Goal: Information Seeking & Learning: Learn about a topic

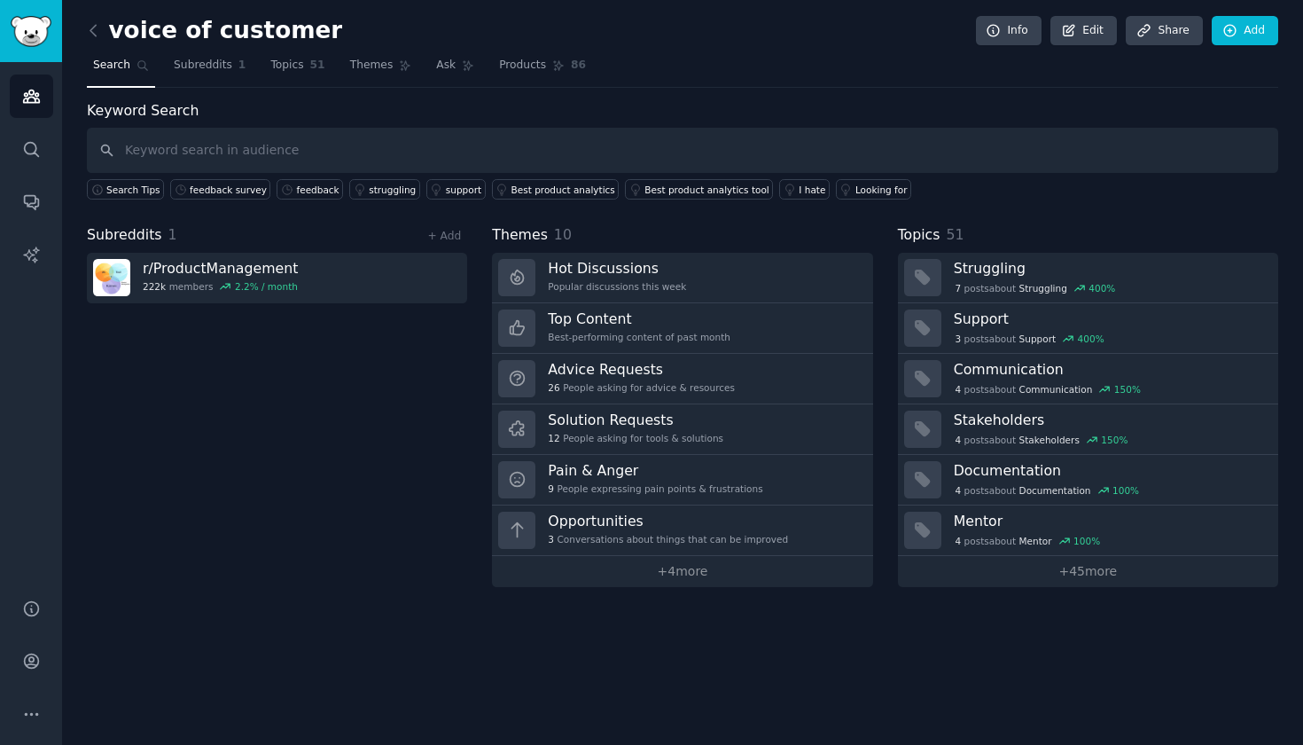
click at [88, 49] on div "voice of customer Info Edit Share Add" at bounding box center [683, 34] width 1192 height 36
click at [94, 35] on icon at bounding box center [93, 30] width 19 height 19
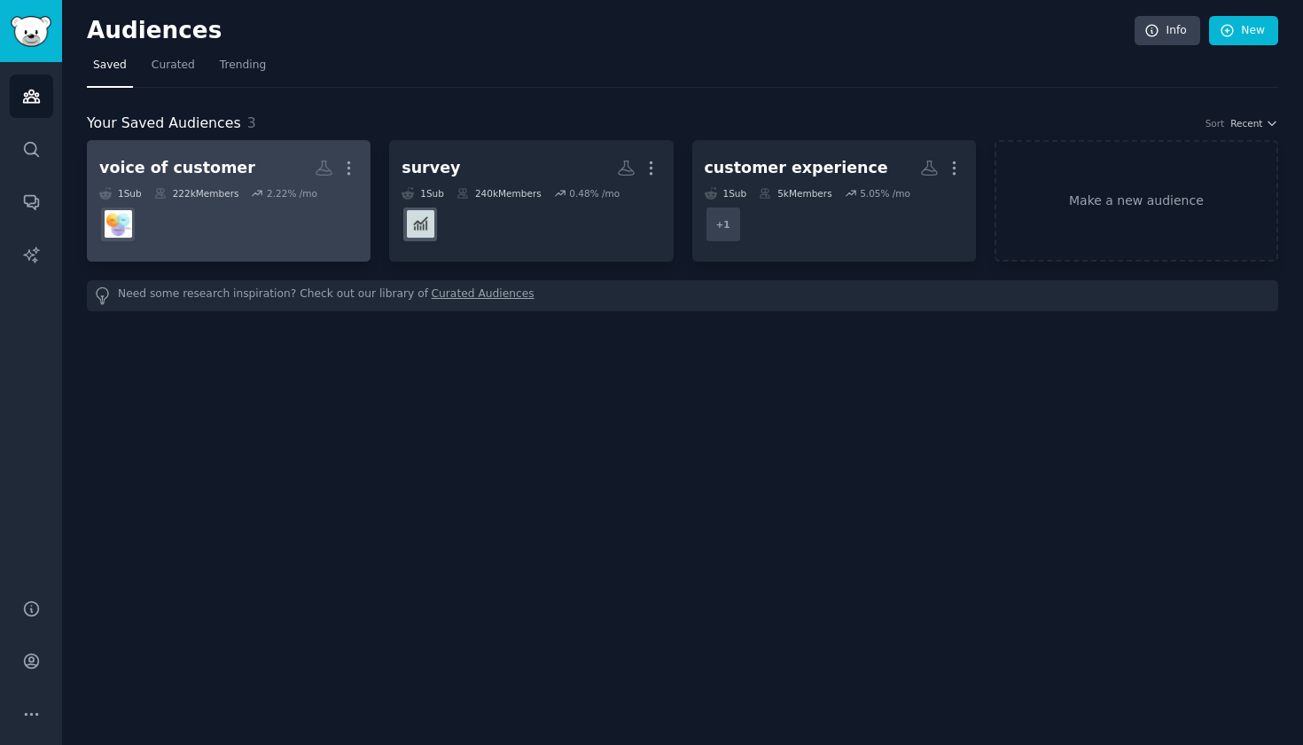
click at [197, 193] on div "222k Members" at bounding box center [196, 193] width 85 height 12
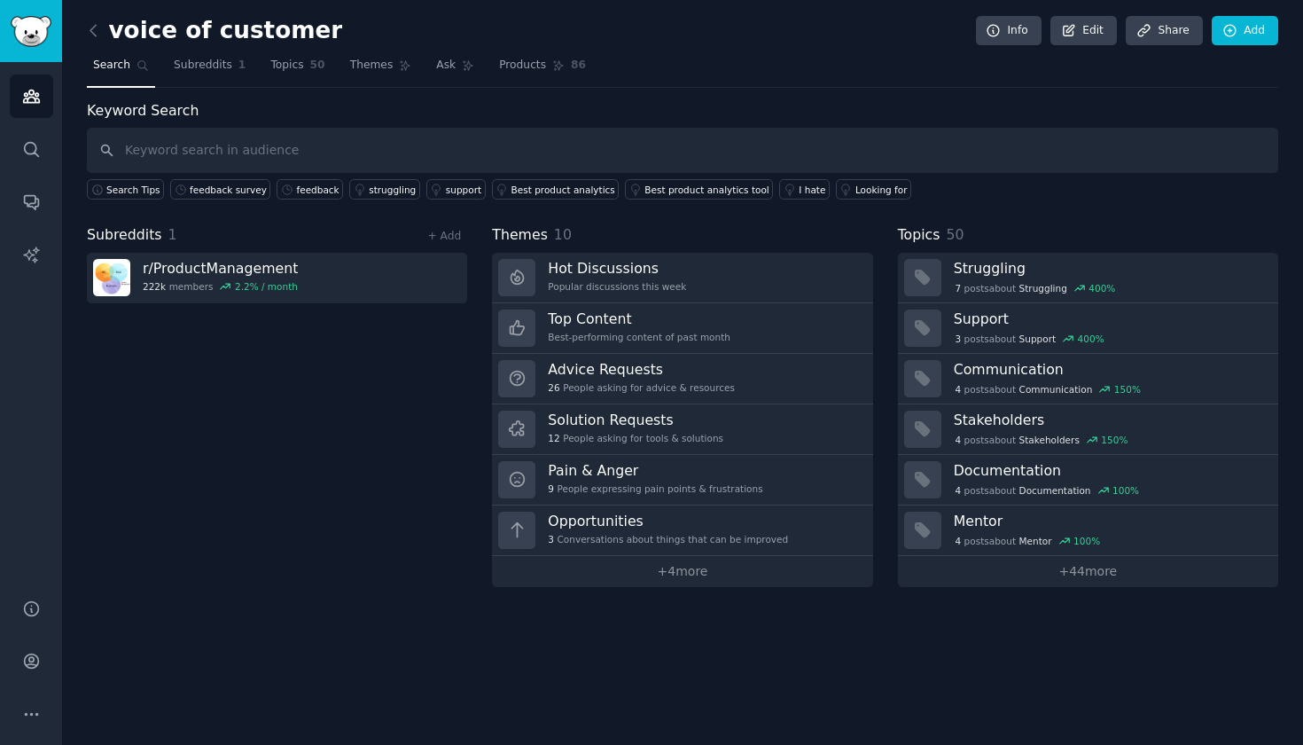
click at [400, 153] on input "text" at bounding box center [683, 150] width 1192 height 45
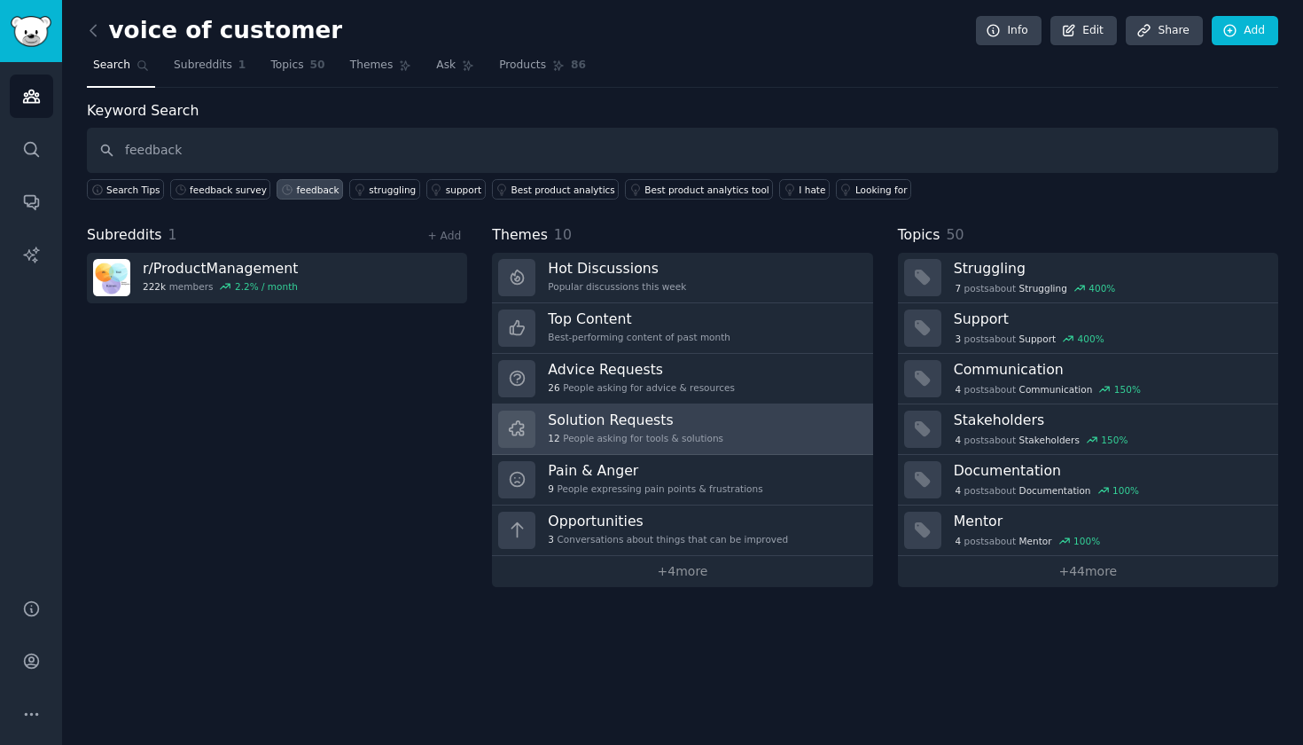
type input "feedback"
click at [618, 408] on link "Solution Requests 12 People asking for tools & solutions" at bounding box center [682, 429] width 380 height 51
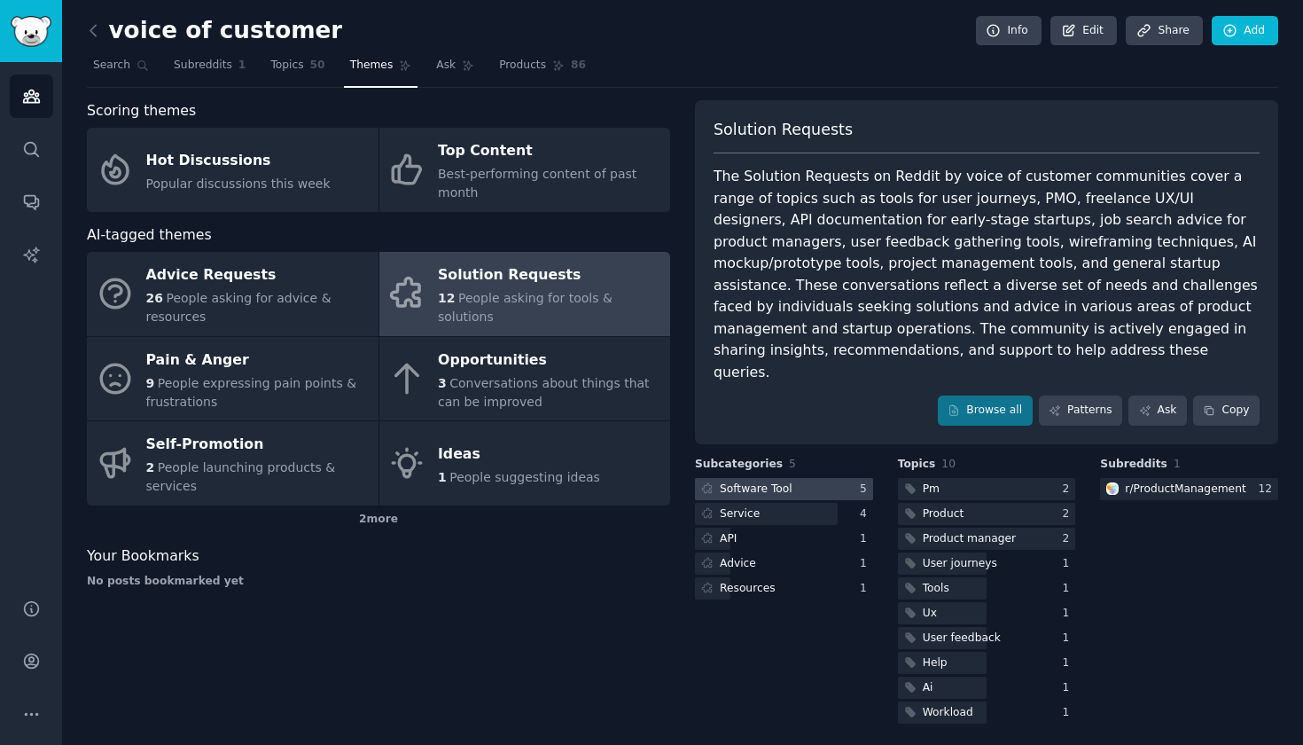
click at [753, 481] on div "Software Tool" at bounding box center [756, 489] width 73 height 16
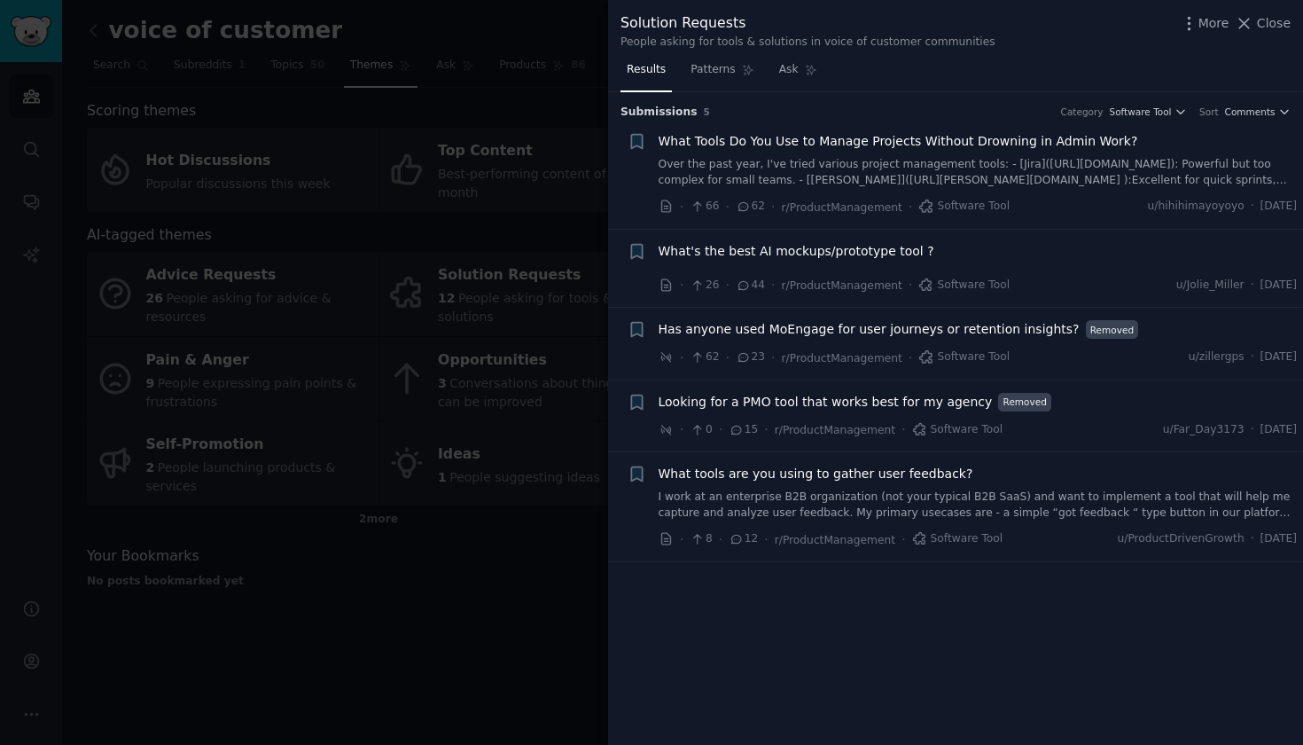
click at [556, 557] on div at bounding box center [651, 372] width 1303 height 745
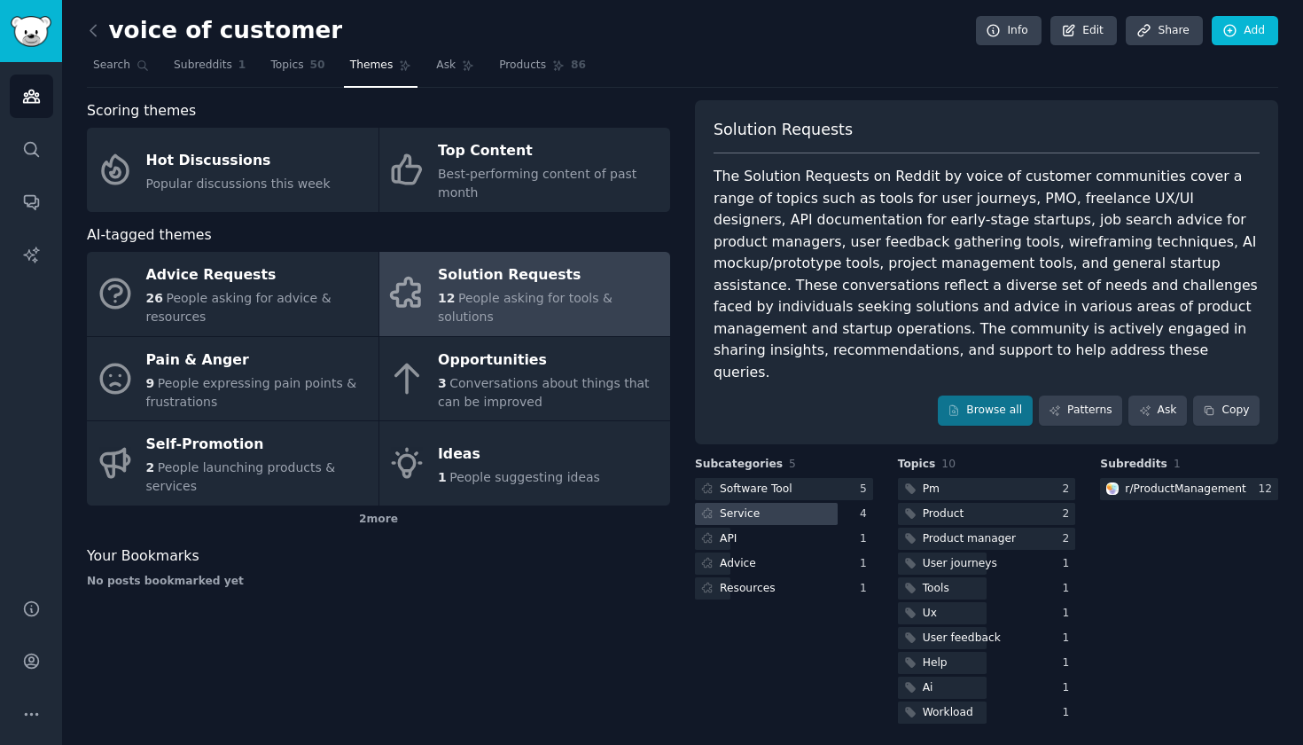
click at [751, 506] on div "Service" at bounding box center [740, 514] width 40 height 16
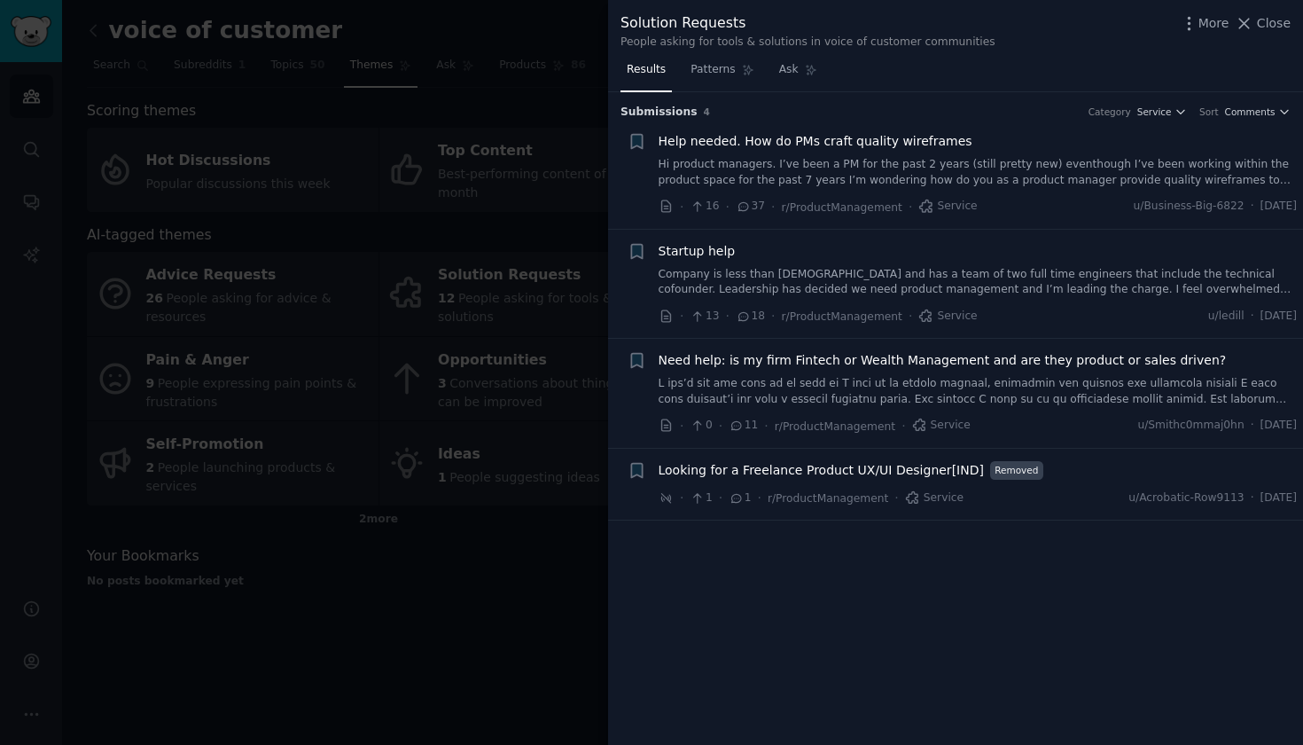
click at [587, 541] on div at bounding box center [651, 372] width 1303 height 745
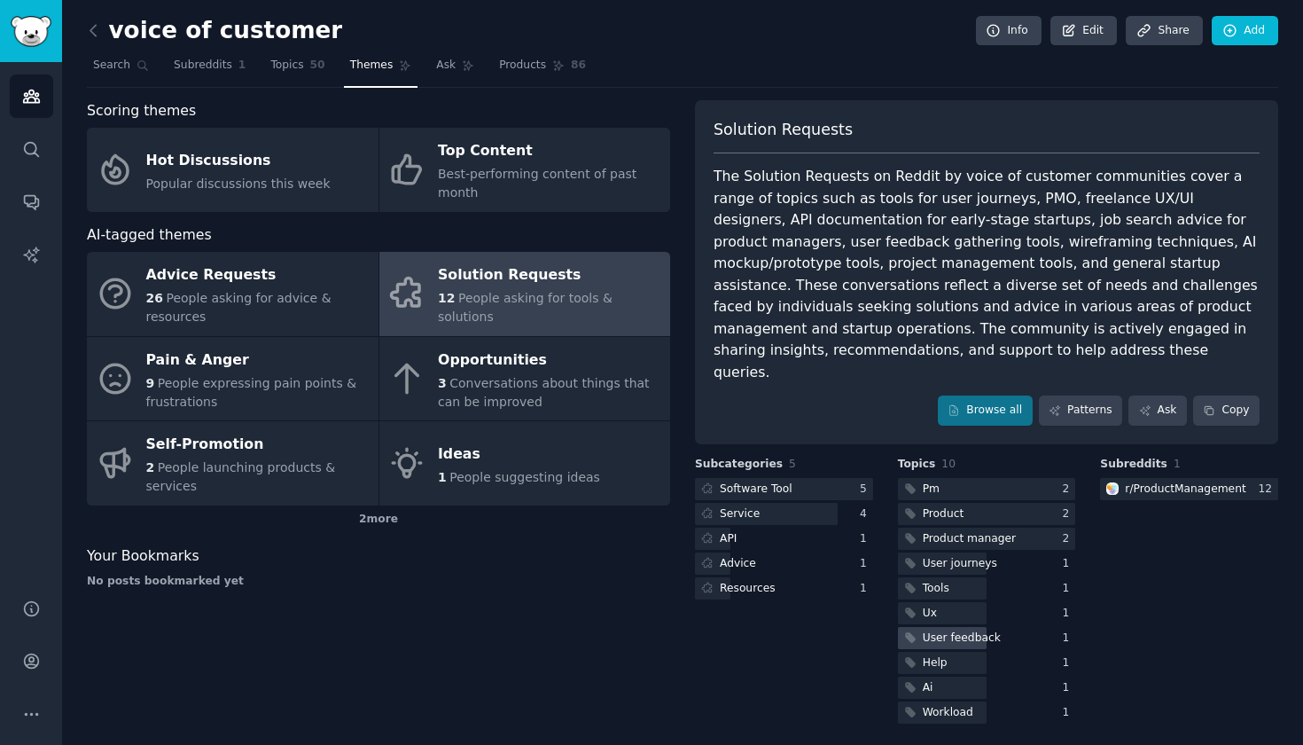
click at [973, 630] on div "User feedback" at bounding box center [962, 638] width 78 height 16
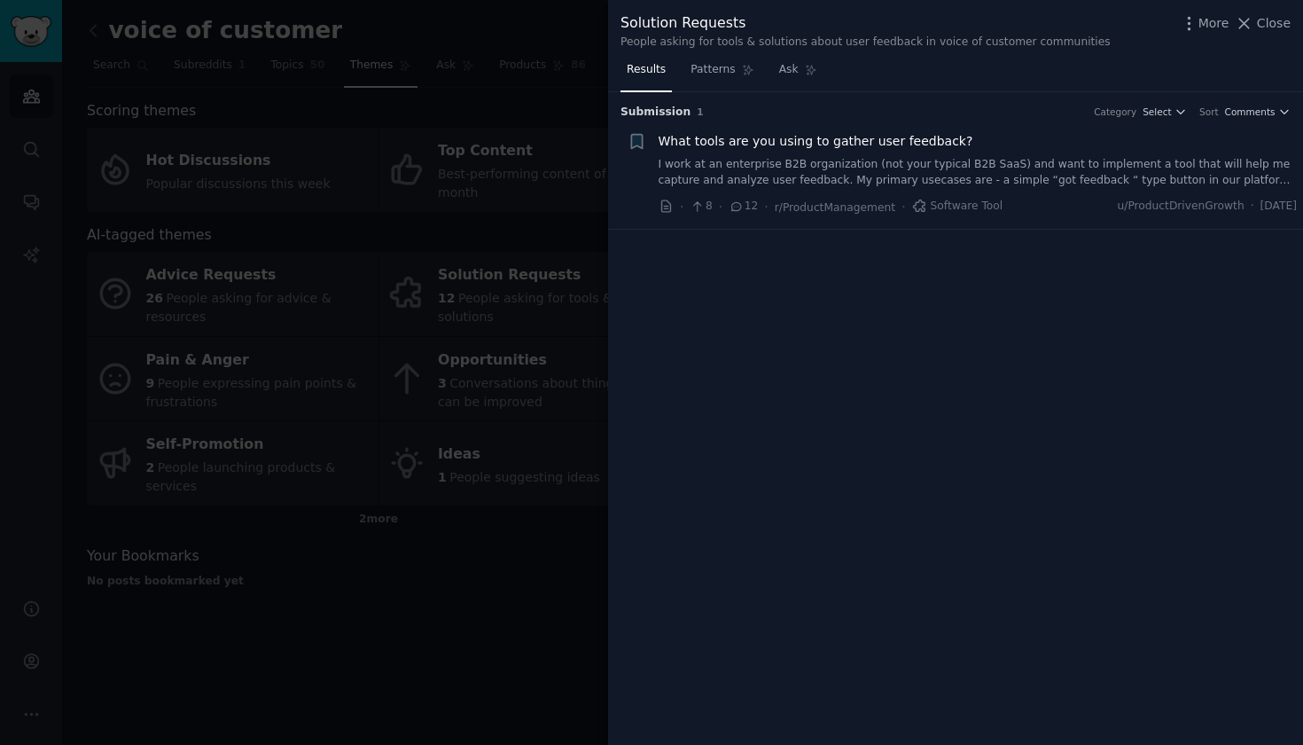
click at [574, 633] on div at bounding box center [651, 372] width 1303 height 745
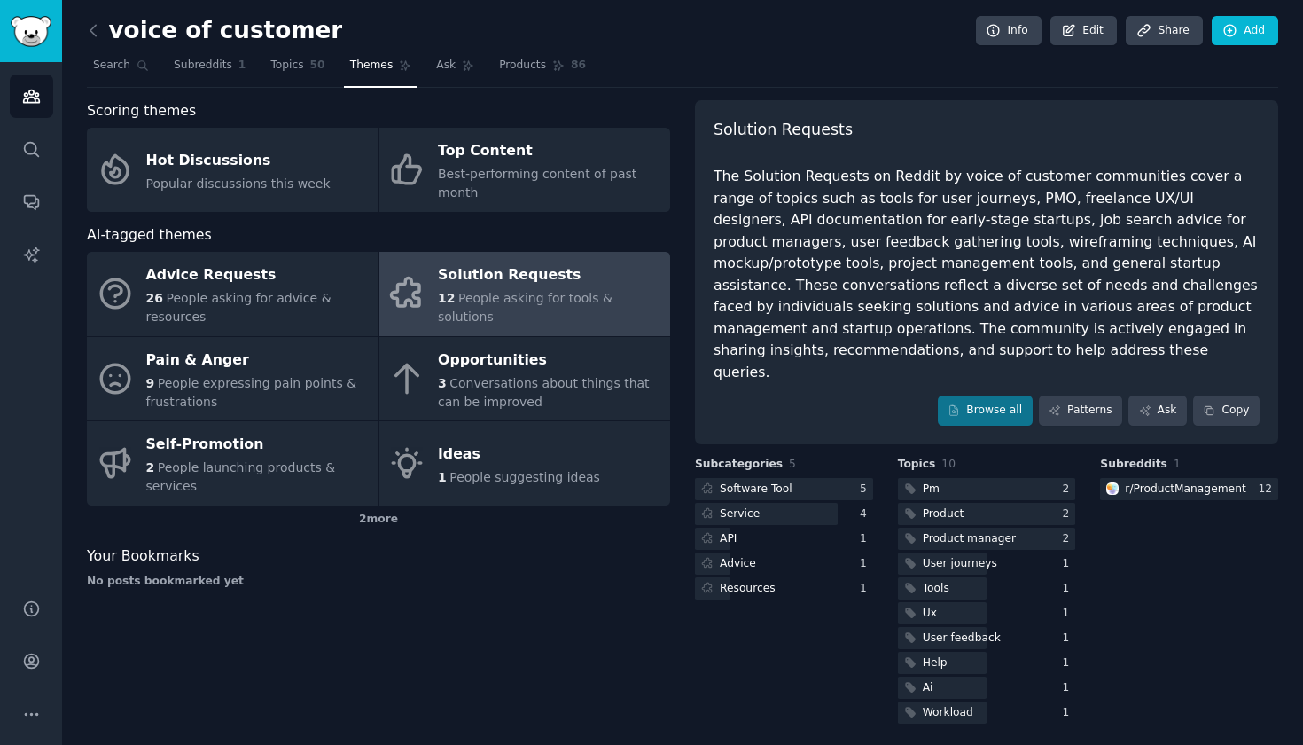
click at [114, 40] on h2 "voice of customer" at bounding box center [214, 31] width 255 height 28
click at [96, 31] on icon at bounding box center [93, 30] width 19 height 19
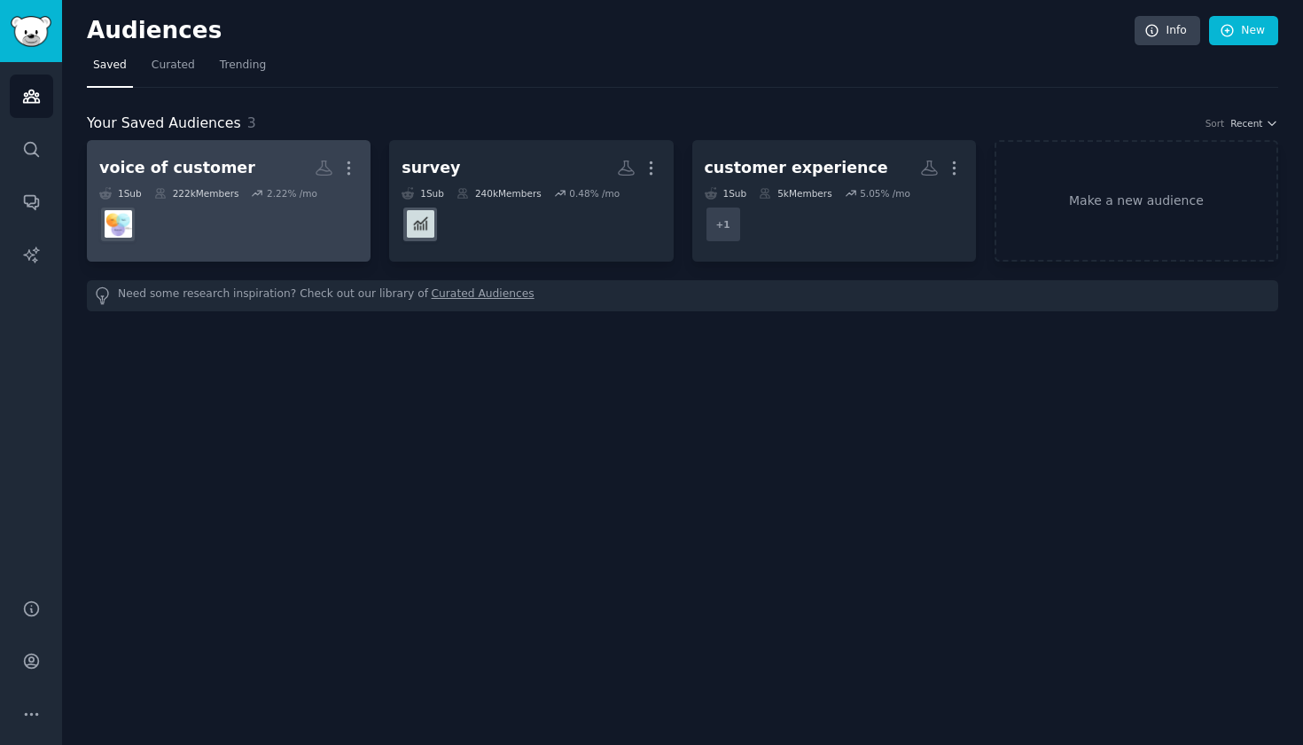
click at [253, 176] on h2 "voice of customer More" at bounding box center [228, 167] width 259 height 31
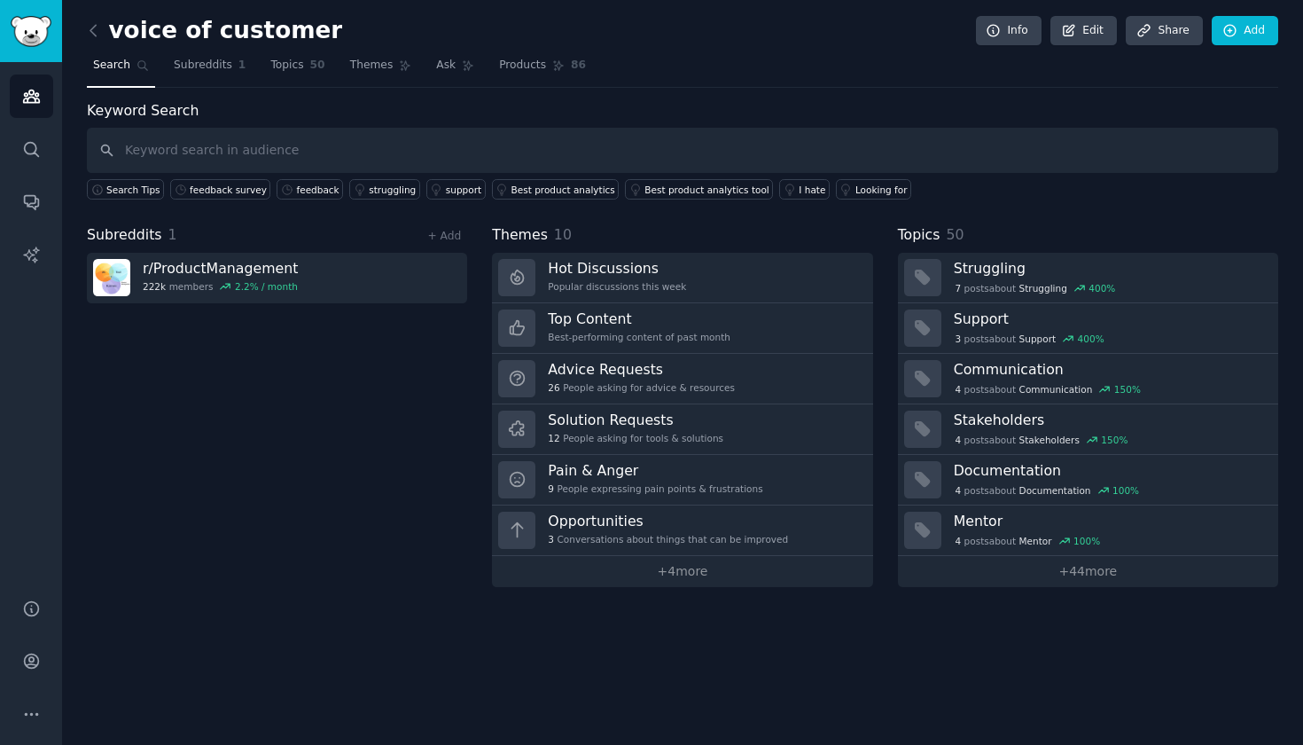
click at [250, 159] on input "text" at bounding box center [683, 150] width 1192 height 45
type input "survey"
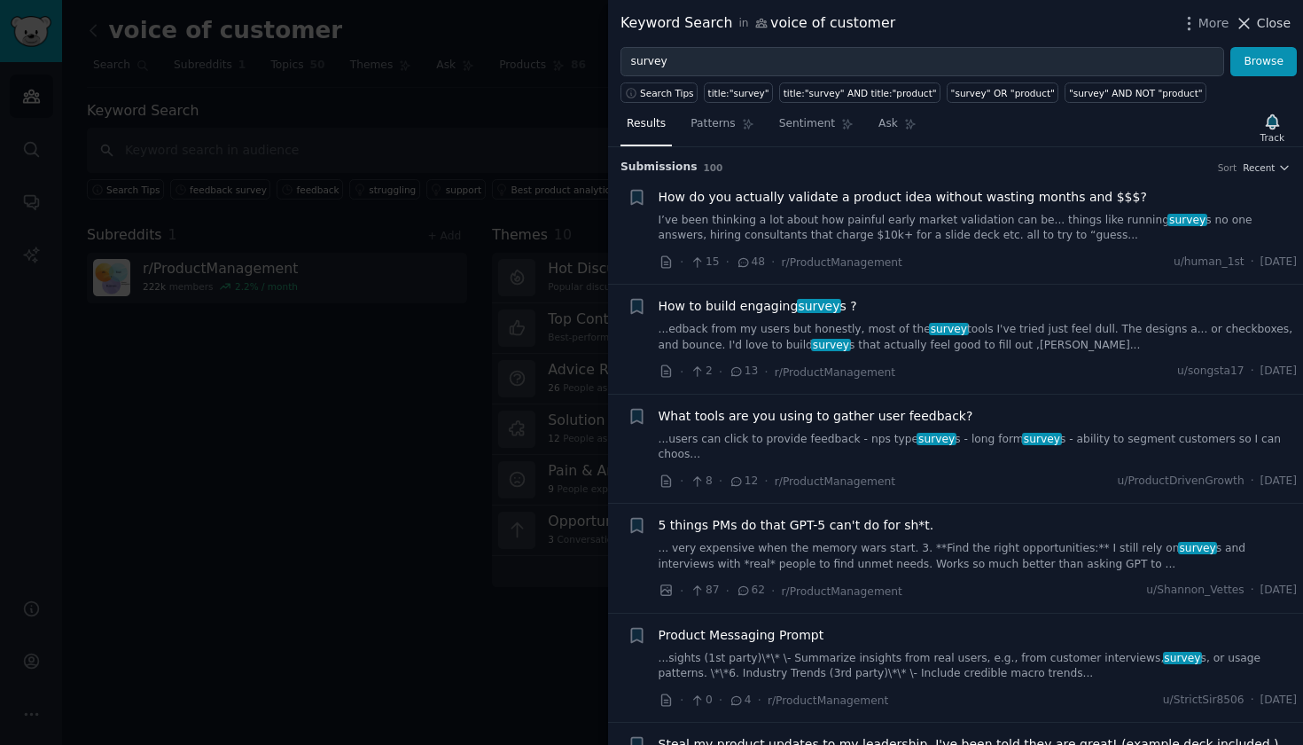
click at [1260, 28] on span "Close" at bounding box center [1274, 23] width 34 height 19
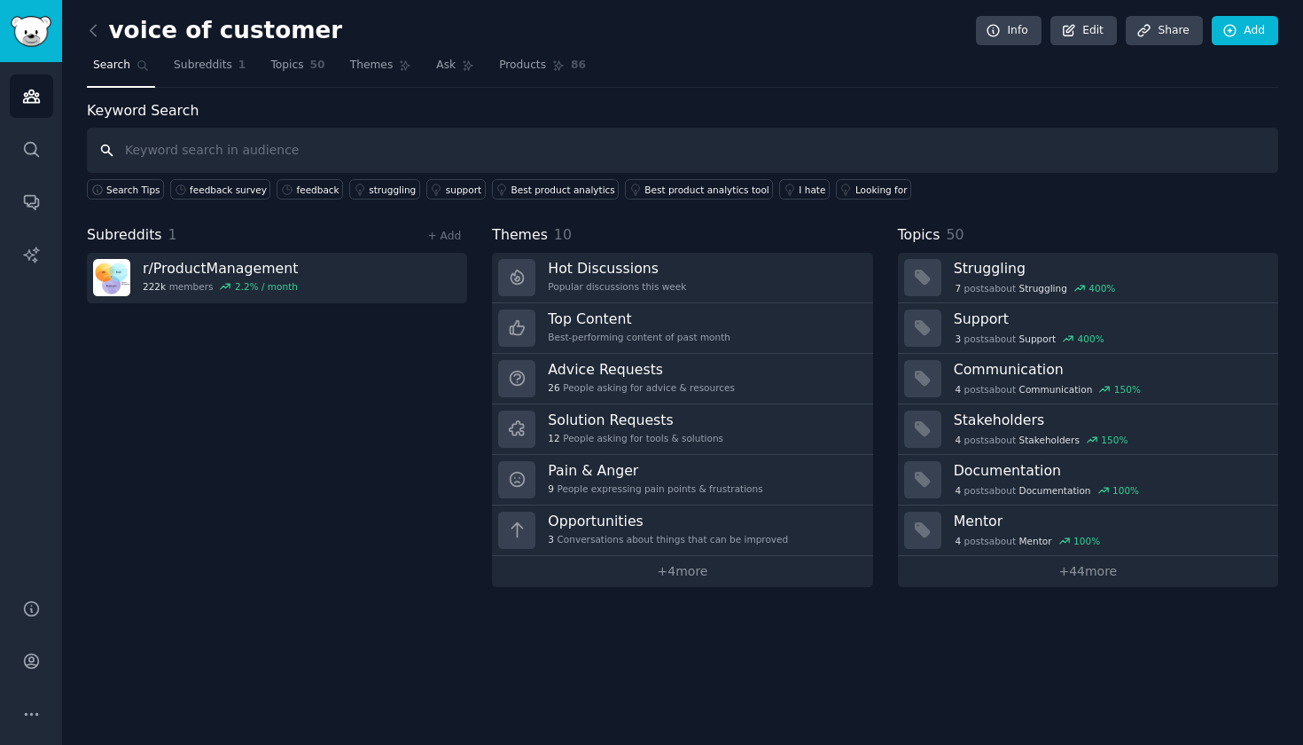
click at [222, 145] on input "text" at bounding box center [683, 150] width 1192 height 45
type input "sentiment analysis"
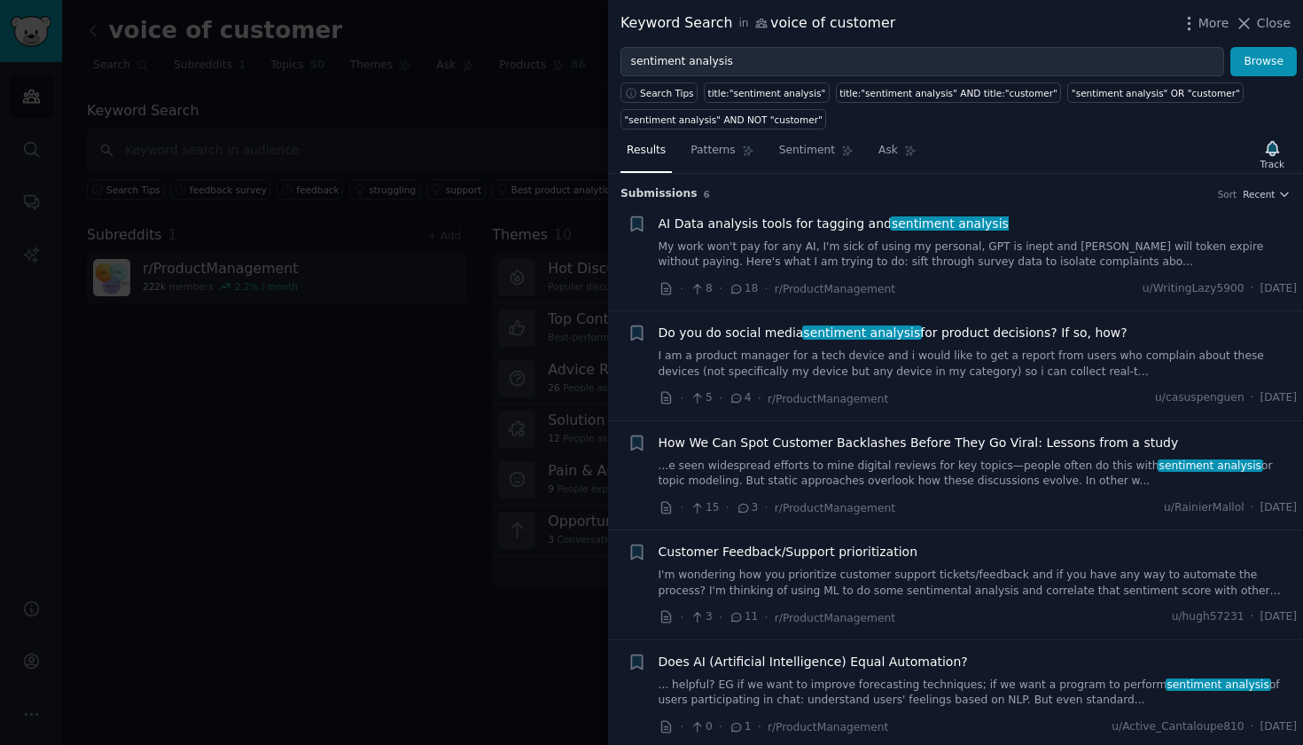
click at [771, 223] on span "AI Data analysis tools for tagging and sentiment analysis" at bounding box center [834, 224] width 350 height 19
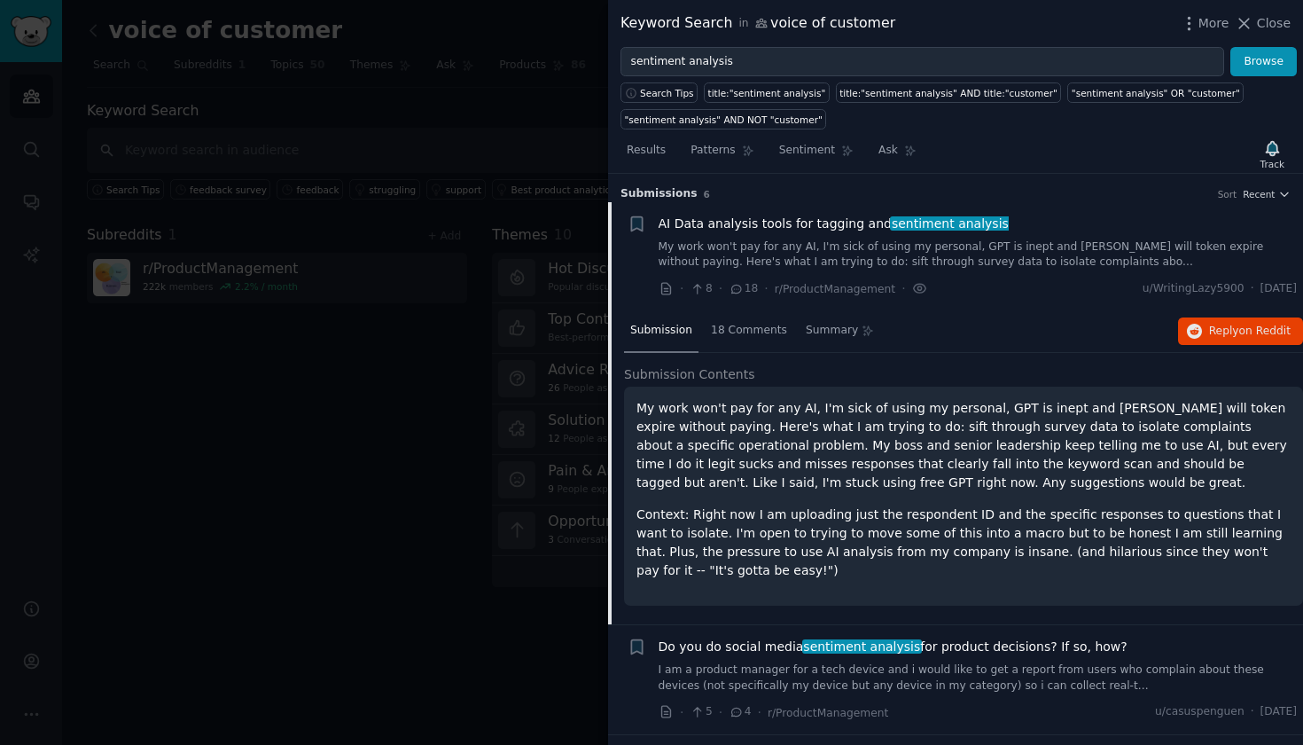
scroll to position [27, 0]
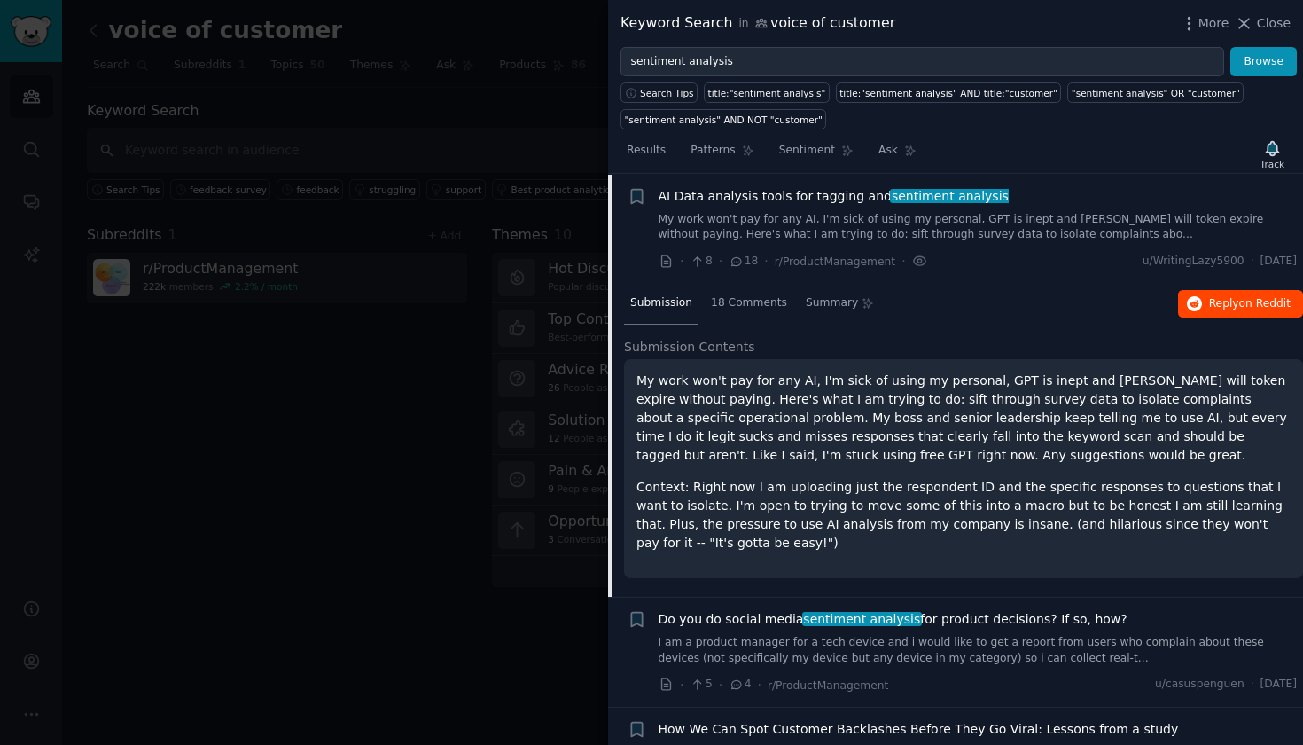
click at [1232, 304] on span "Reply on Reddit" at bounding box center [1250, 304] width 82 height 16
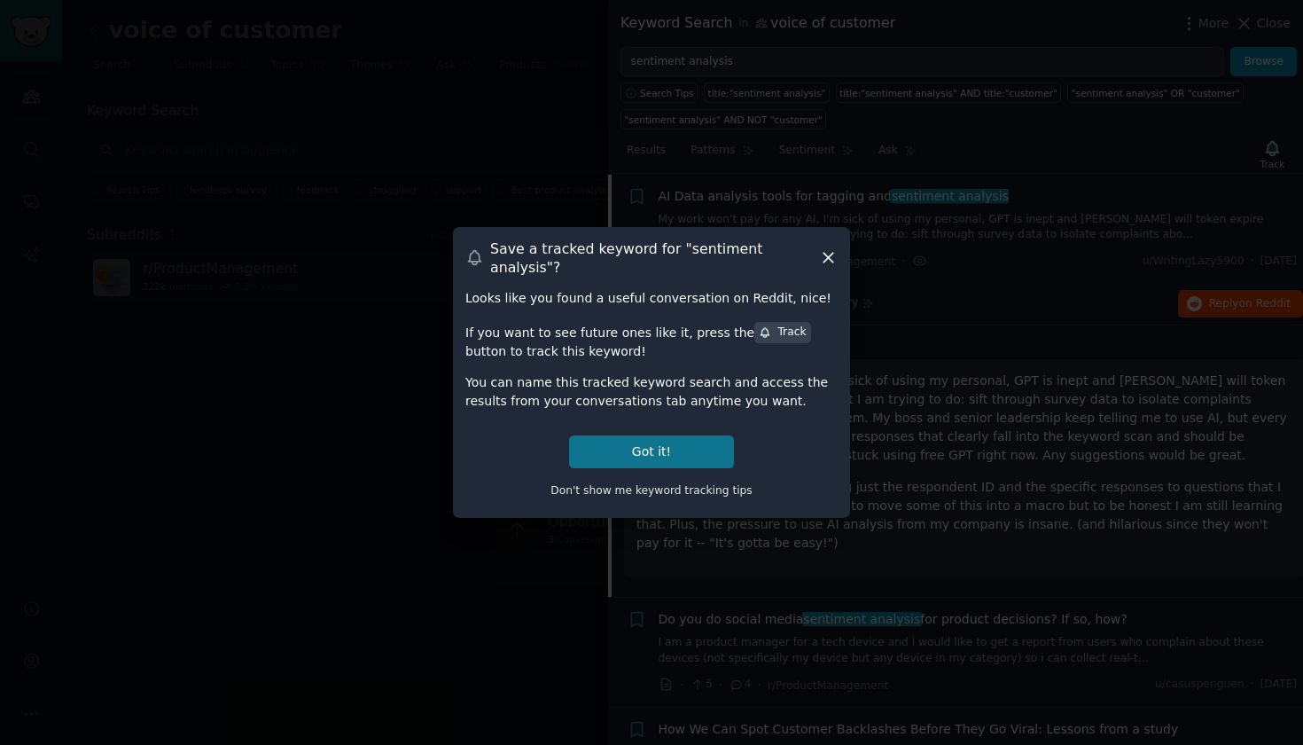
click at [659, 442] on button "Got it!" at bounding box center [651, 451] width 165 height 33
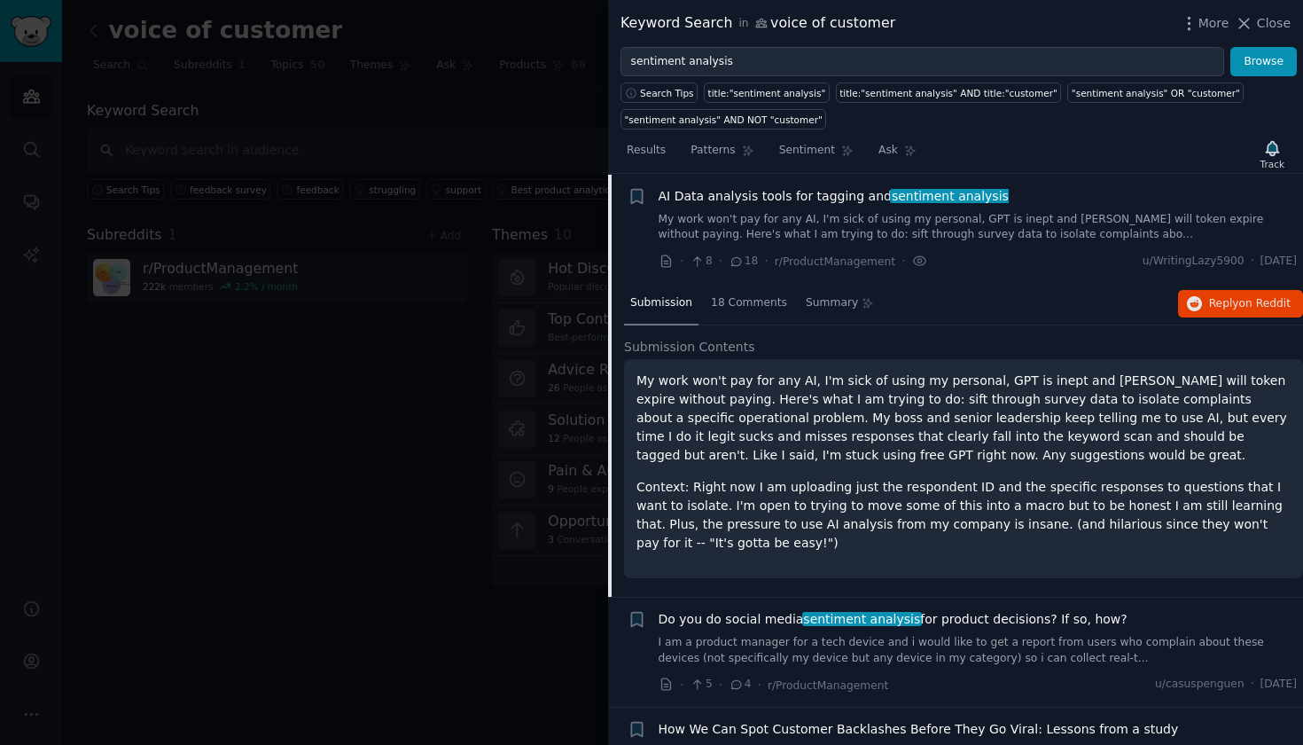
click at [380, 106] on div at bounding box center [651, 372] width 1303 height 745
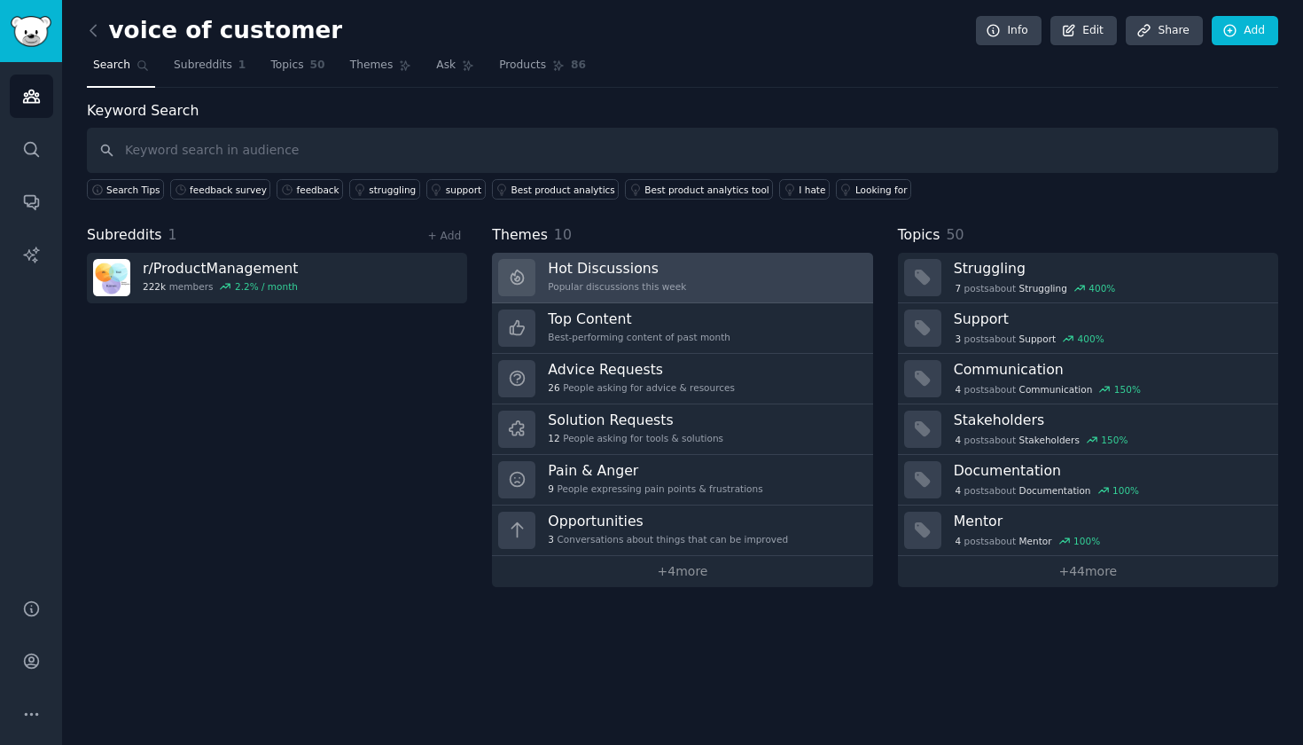
click at [747, 268] on link "Hot Discussions Popular discussions this week" at bounding box center [682, 278] width 380 height 51
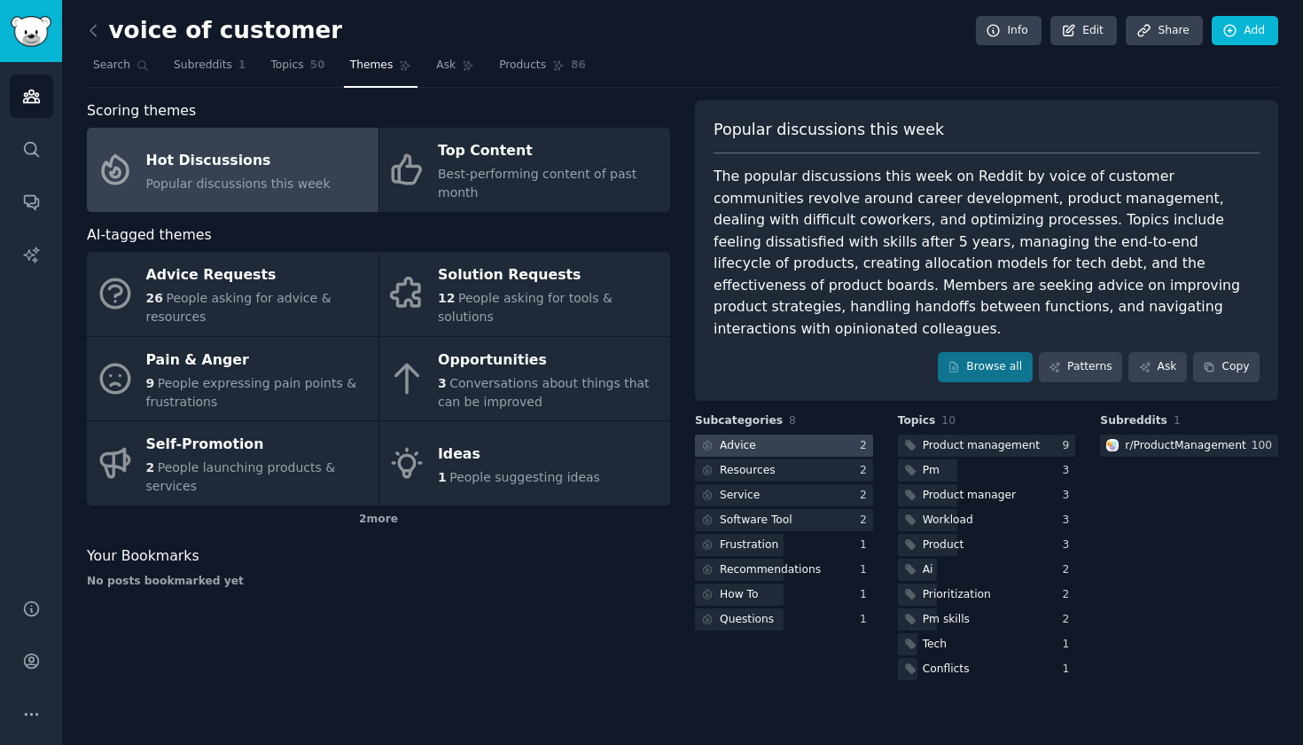
click at [795, 434] on div at bounding box center [784, 445] width 178 height 22
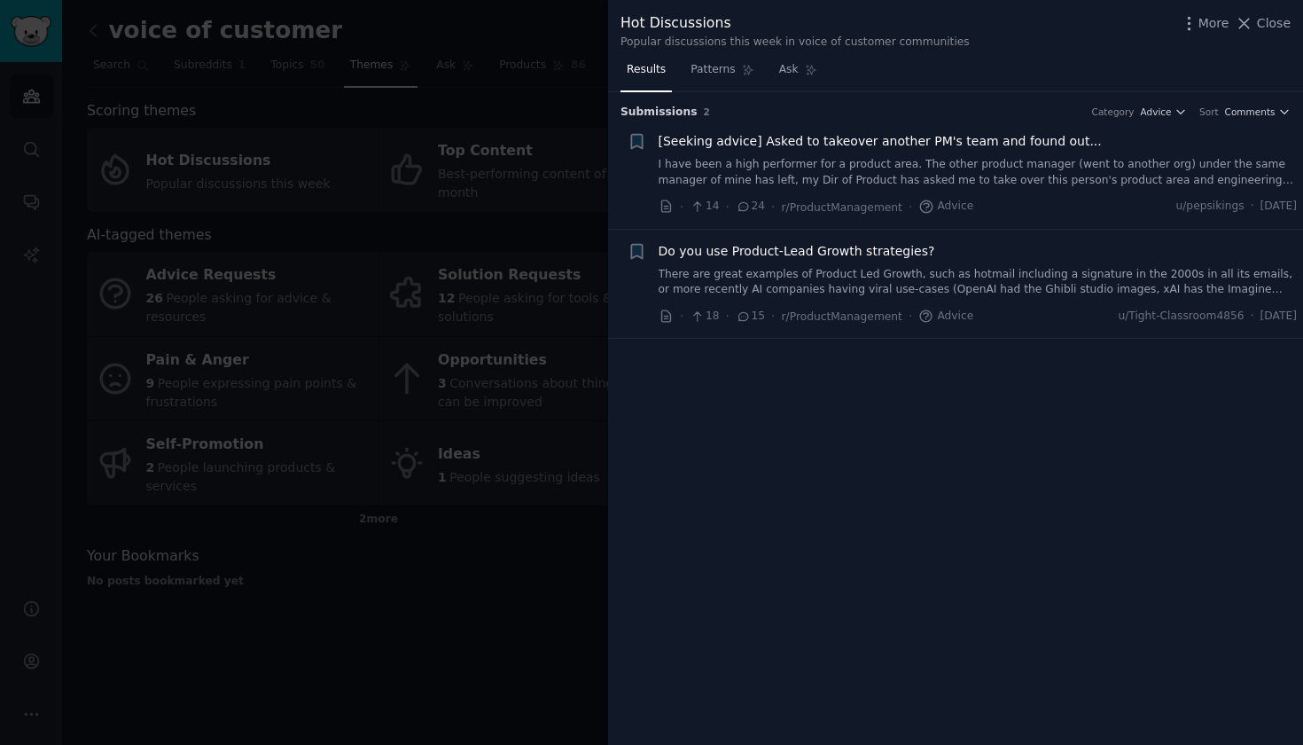
click at [521, 492] on div at bounding box center [651, 372] width 1303 height 745
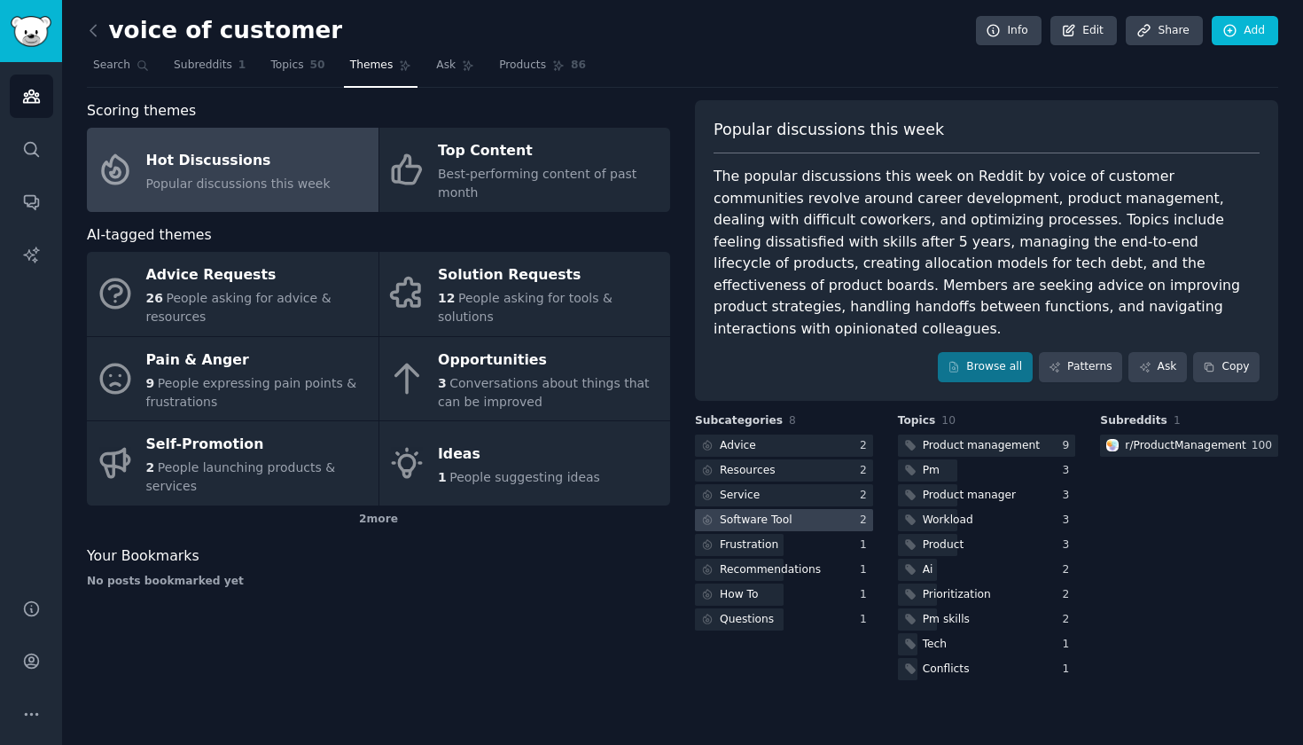
click at [852, 509] on div at bounding box center [784, 520] width 178 height 22
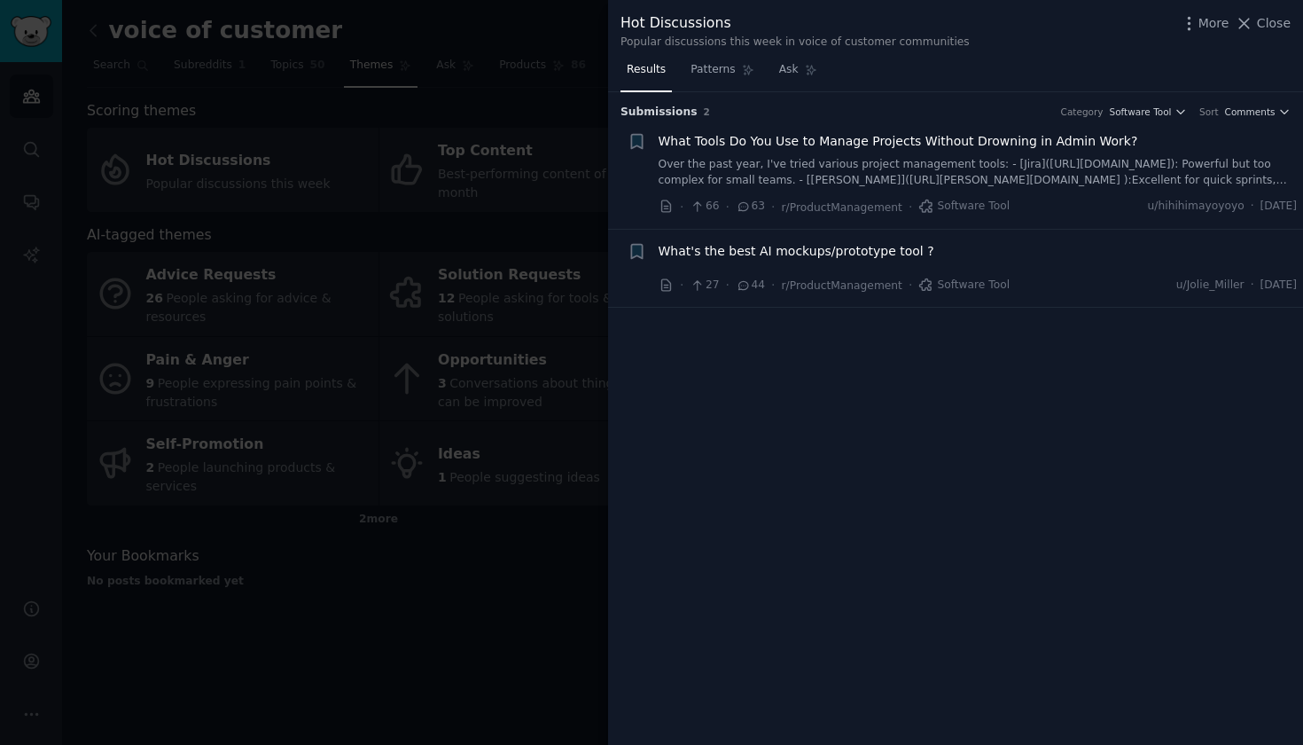
click at [583, 534] on div at bounding box center [651, 372] width 1303 height 745
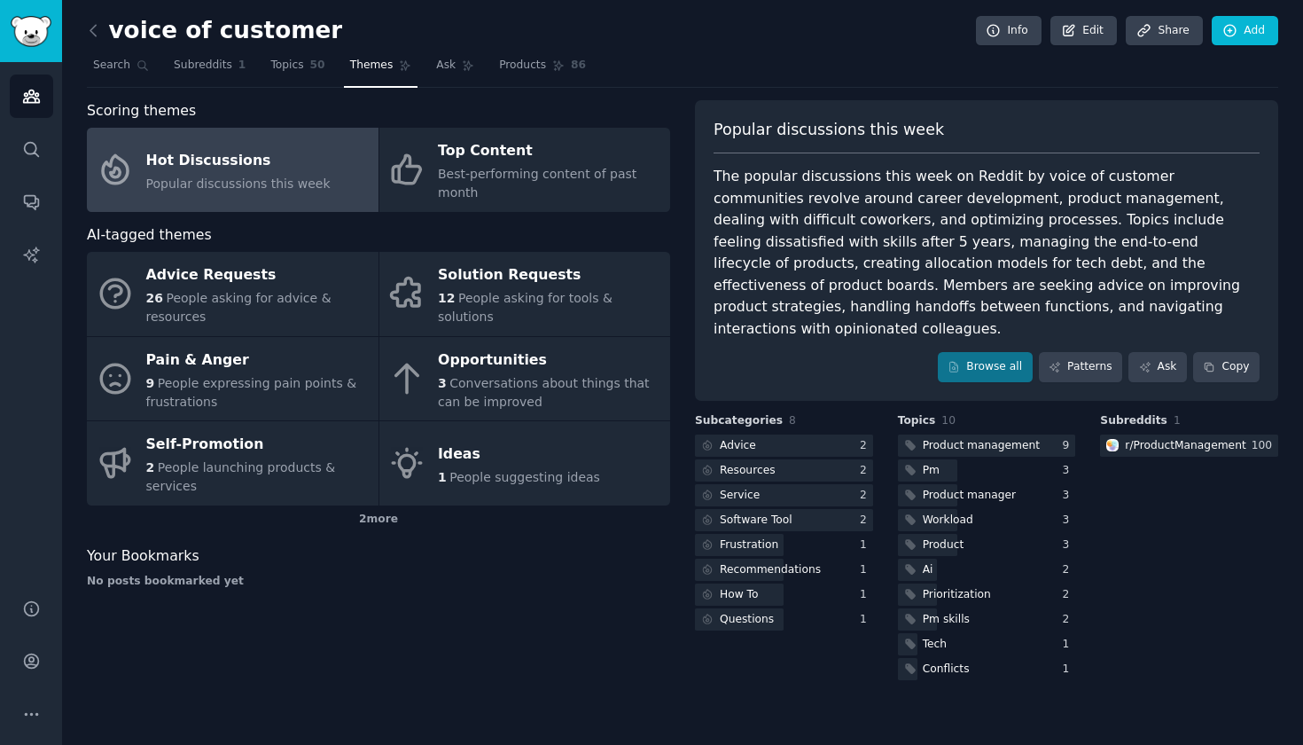
click at [103, 37] on link at bounding box center [98, 31] width 22 height 28
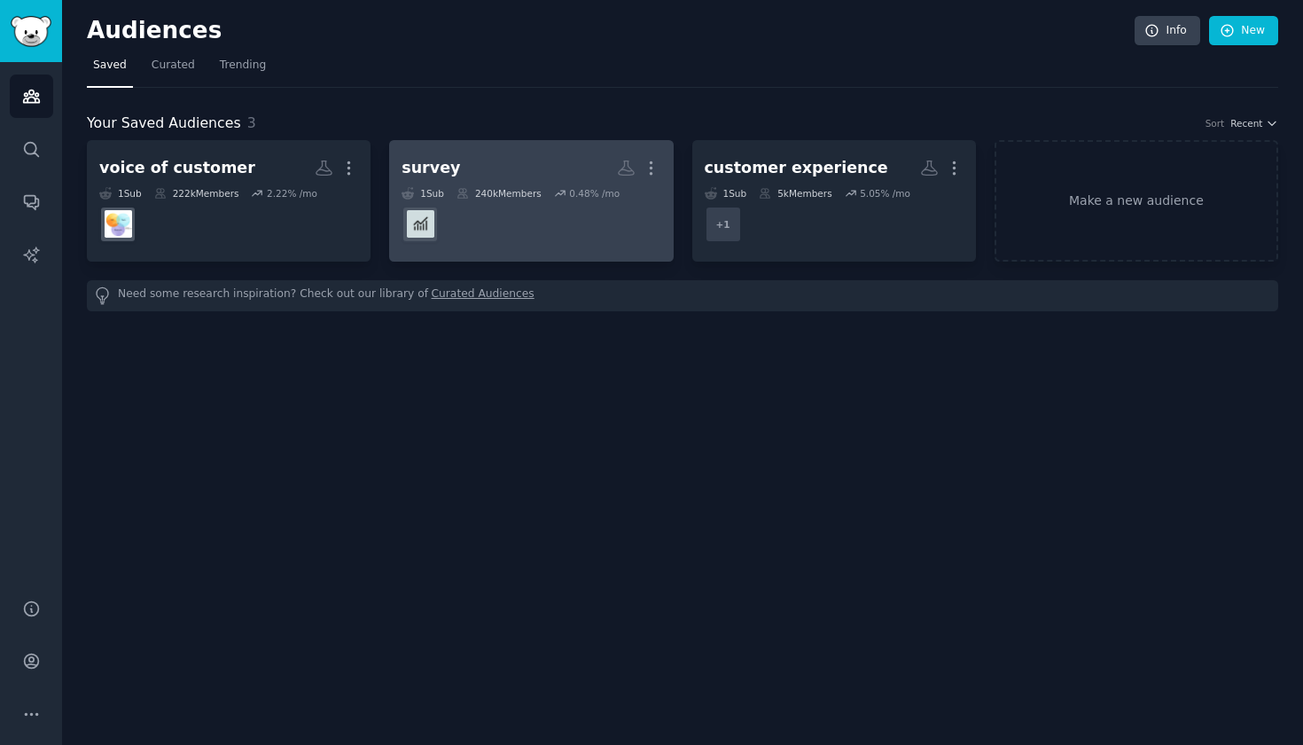
click at [466, 172] on h2 "survey More" at bounding box center [531, 167] width 259 height 31
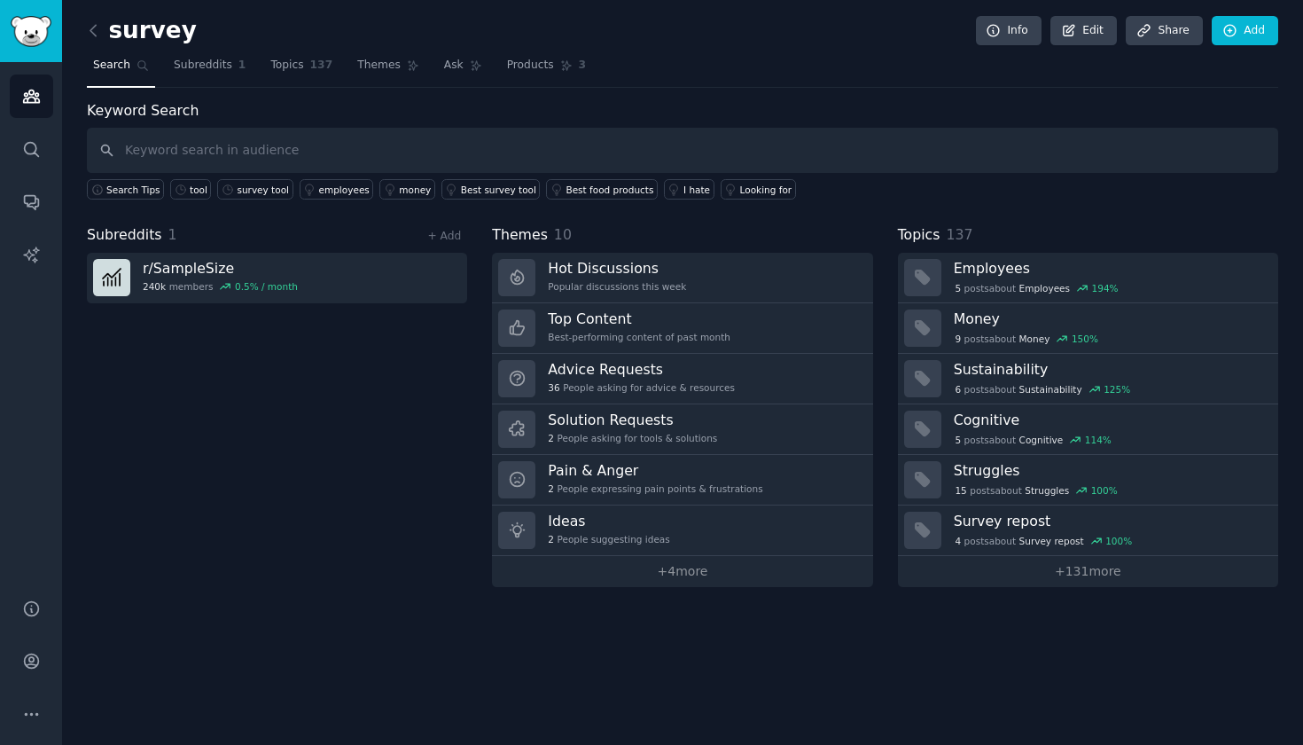
click at [518, 149] on input "text" at bounding box center [683, 150] width 1192 height 45
type input "survey"
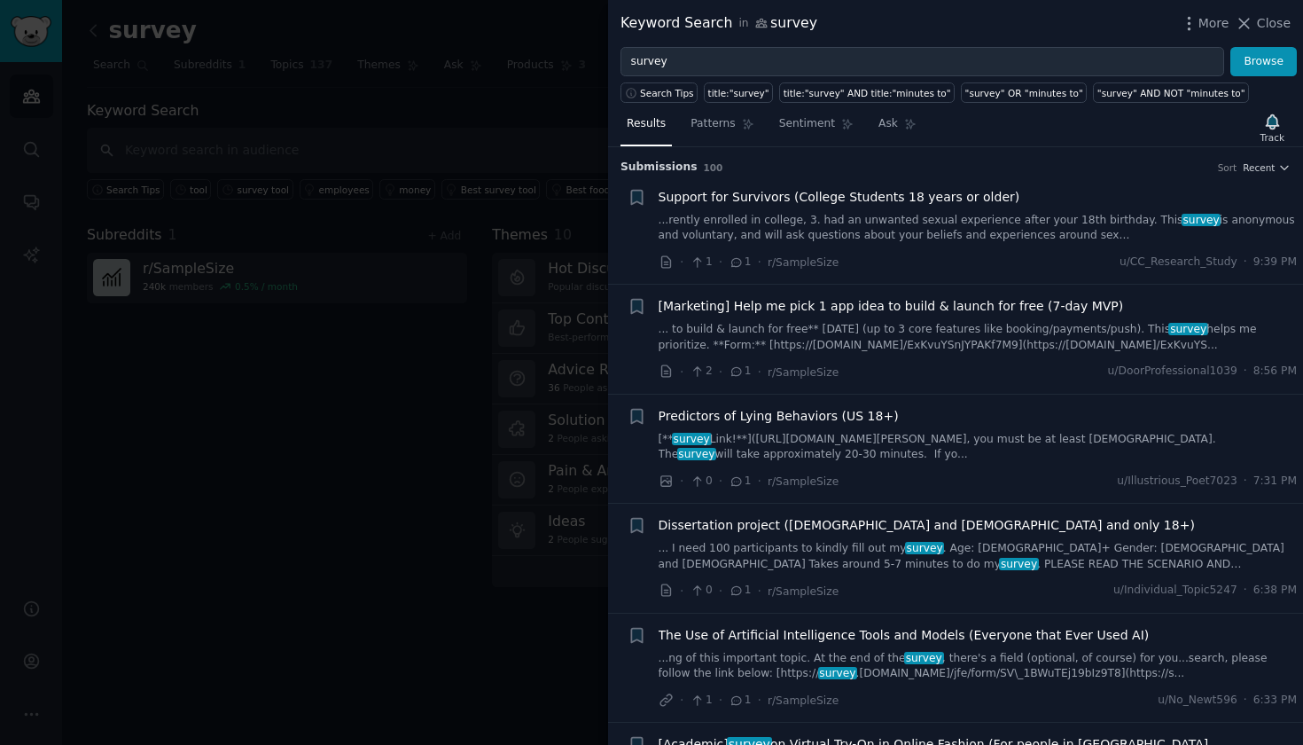
click at [410, 448] on div at bounding box center [651, 372] width 1303 height 745
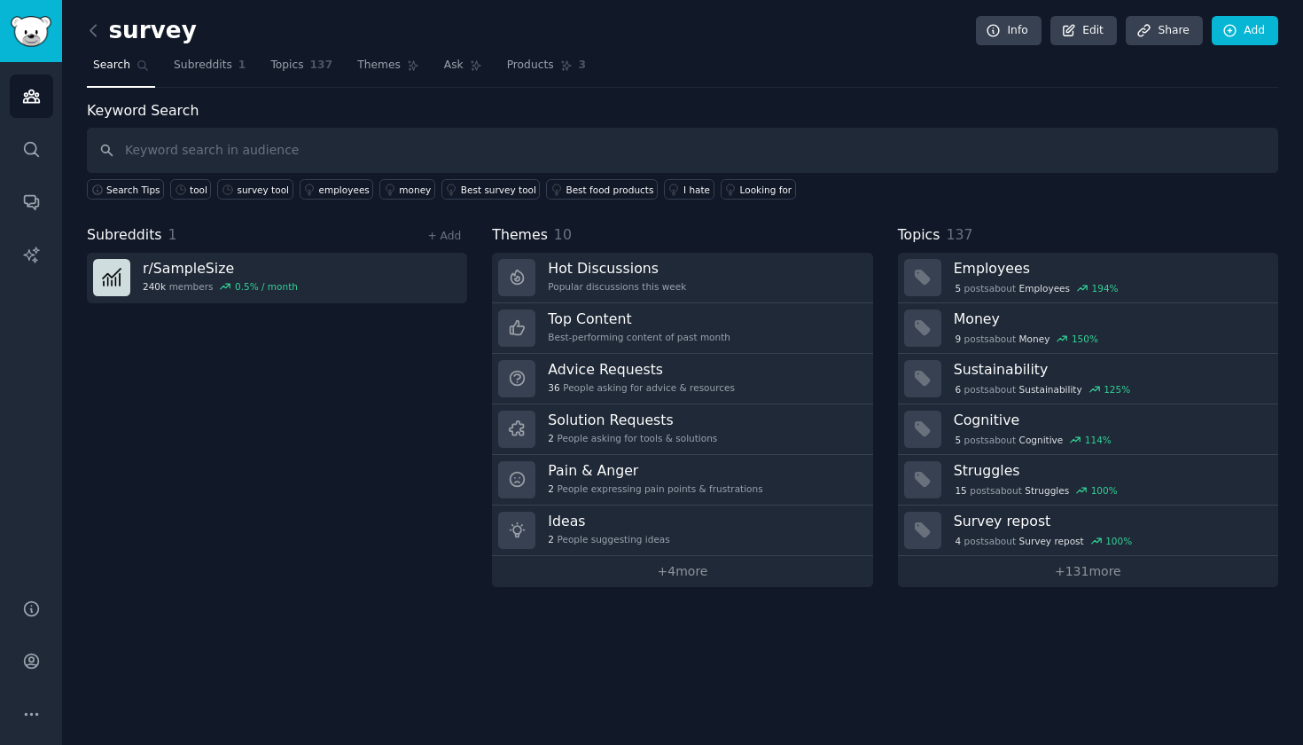
click at [109, 34] on h2 "survey" at bounding box center [142, 31] width 110 height 28
click at [103, 33] on link at bounding box center [98, 31] width 22 height 28
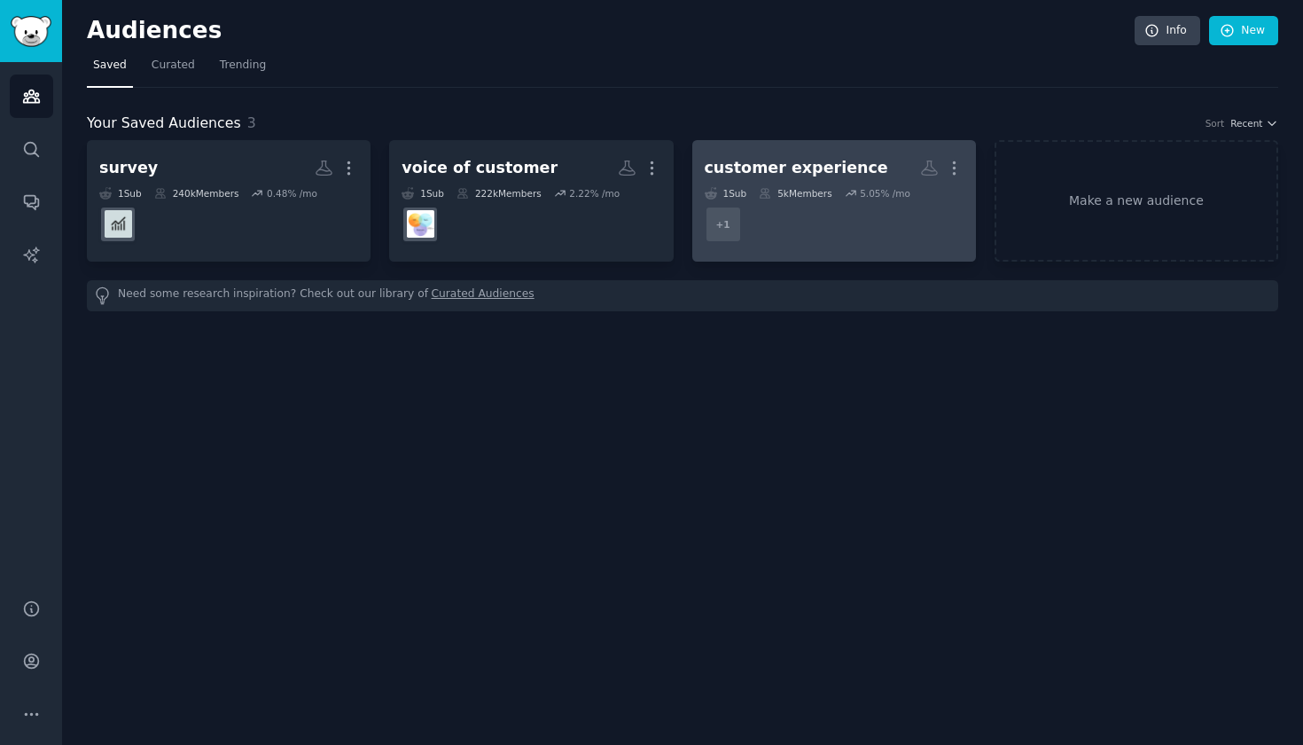
click at [781, 176] on div "customer experience" at bounding box center [797, 168] width 184 height 22
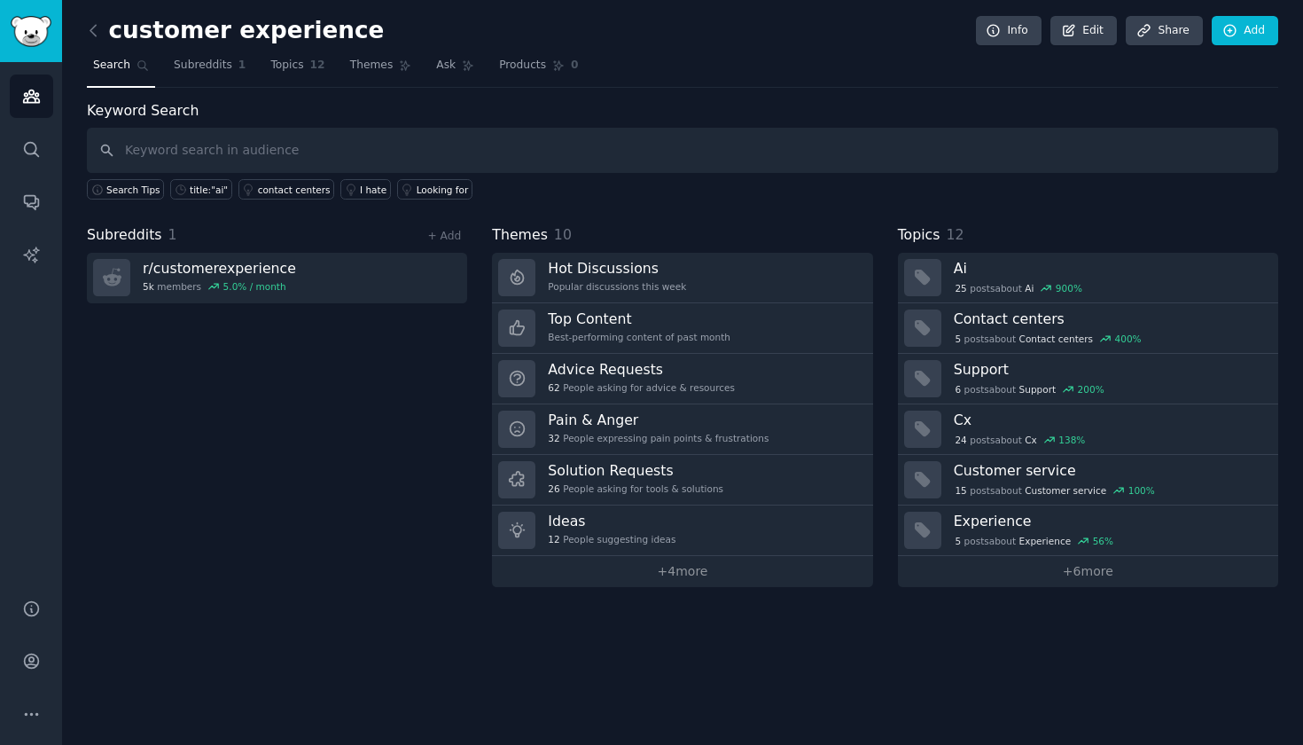
click at [692, 151] on input "text" at bounding box center [683, 150] width 1192 height 45
type input "f"
type input "survey"
